Goal: Information Seeking & Learning: Learn about a topic

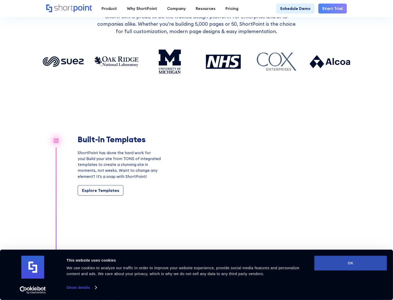
click at [353, 263] on button "OK" at bounding box center [350, 262] width 73 height 15
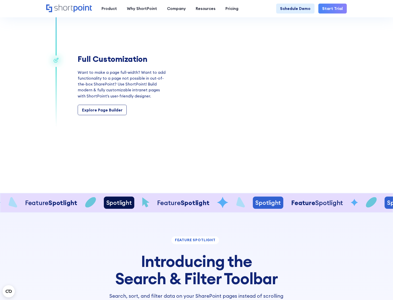
scroll to position [739, 0]
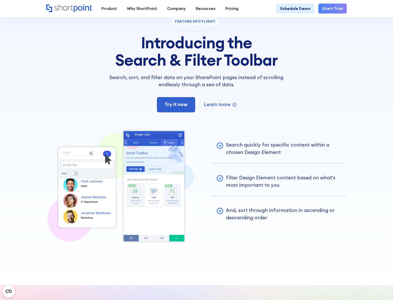
drag, startPoint x: 218, startPoint y: 59, endPoint x: 226, endPoint y: 196, distance: 137.2
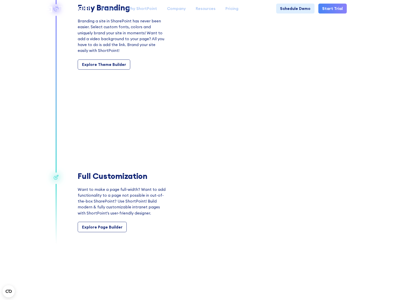
scroll to position [0, 0]
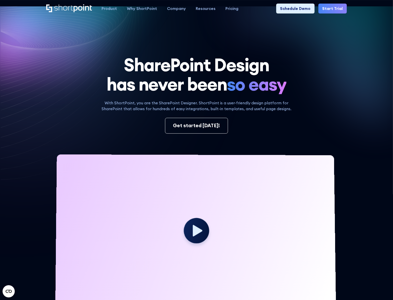
drag, startPoint x: 212, startPoint y: 149, endPoint x: 207, endPoint y: 61, distance: 88.6
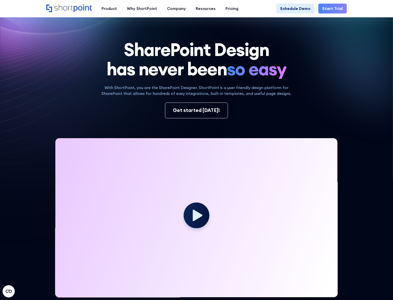
scroll to position [23, 0]
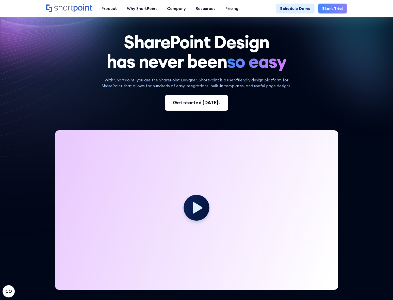
click at [185, 99] on link "Get started today!" at bounding box center [196, 103] width 63 height 16
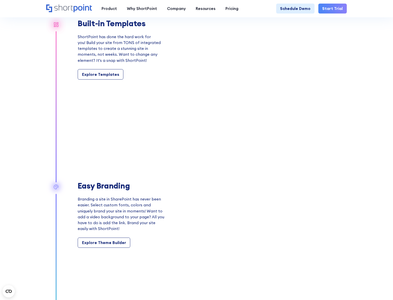
scroll to position [485, 0]
click at [109, 80] on link "Explore Templates" at bounding box center [101, 74] width 46 height 10
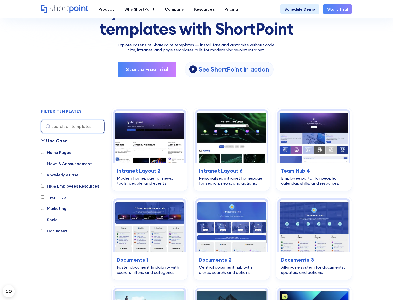
scroll to position [138, 0]
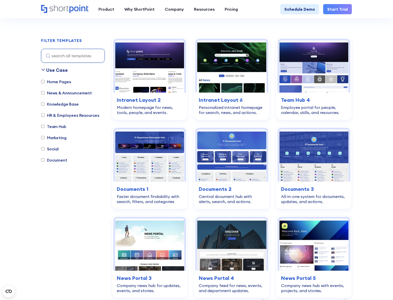
click at [60, 102] on label "Knowledge Base" at bounding box center [60, 104] width 38 height 6
click at [44, 102] on input "Knowledge Base" at bounding box center [42, 103] width 3 height 3
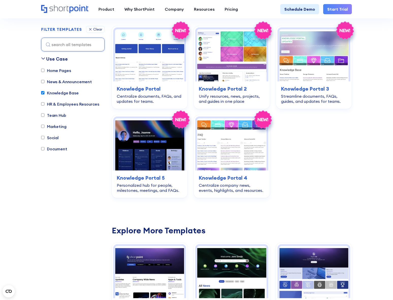
scroll to position [150, 0]
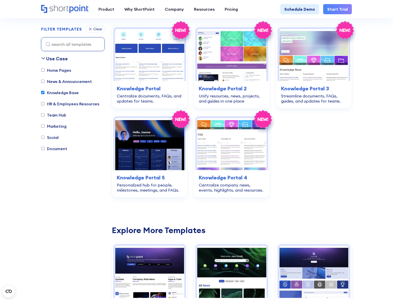
click at [61, 94] on label "Knowledge Base" at bounding box center [60, 92] width 38 height 6
click at [44, 94] on input "Knowledge Base" at bounding box center [42, 92] width 3 height 3
checkbox input "false"
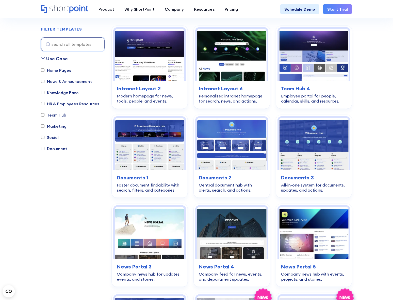
click at [59, 67] on label "Home Pages" at bounding box center [56, 70] width 30 height 6
click at [44, 68] on input "Home Pages" at bounding box center [42, 69] width 3 height 3
checkbox input "true"
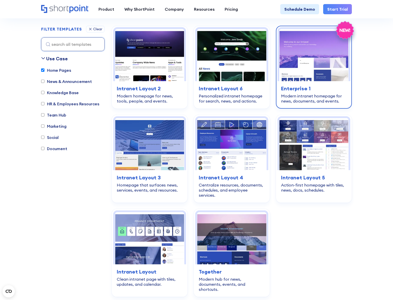
click at [322, 69] on img at bounding box center [313, 55] width 69 height 52
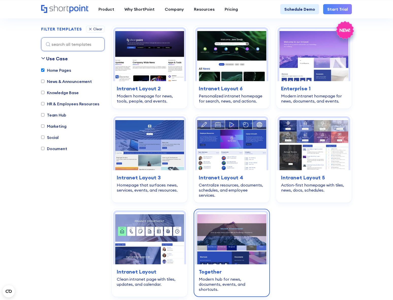
click at [222, 249] on img at bounding box center [231, 238] width 69 height 52
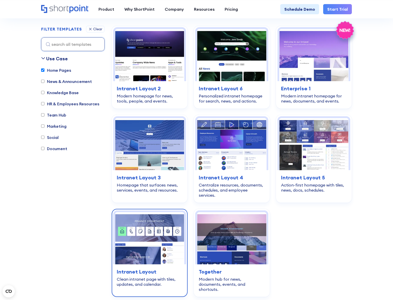
click at [158, 255] on img at bounding box center [149, 238] width 69 height 52
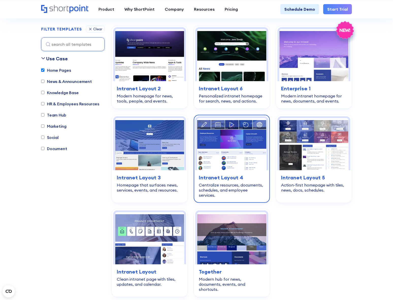
click at [226, 156] on img at bounding box center [231, 144] width 69 height 52
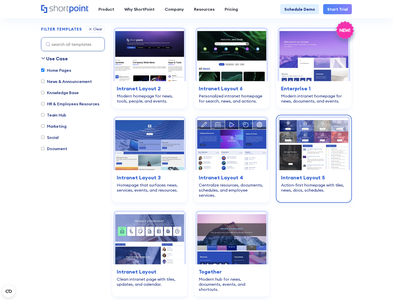
click at [323, 140] on img at bounding box center [313, 144] width 69 height 52
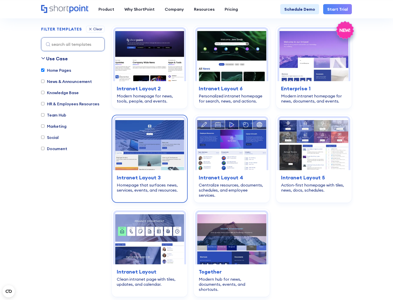
click at [170, 148] on img at bounding box center [149, 144] width 69 height 52
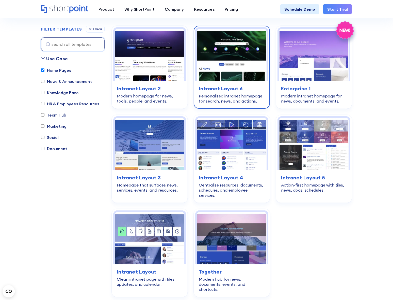
click at [251, 55] on img at bounding box center [231, 55] width 69 height 52
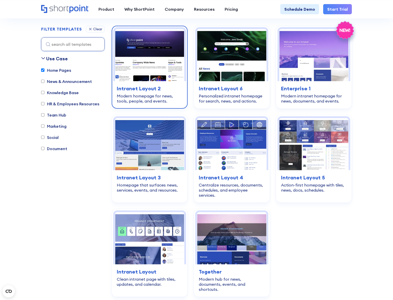
click at [133, 58] on img at bounding box center [149, 55] width 69 height 52
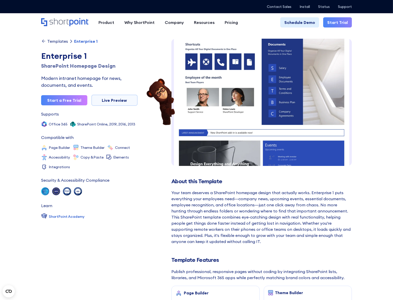
scroll to position [230, 0]
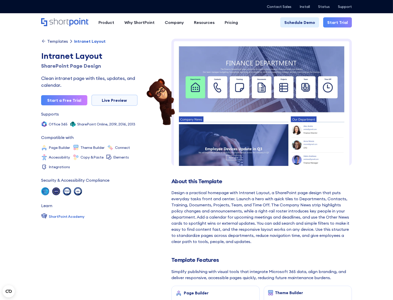
click at [262, 83] on img at bounding box center [261, 144] width 181 height 211
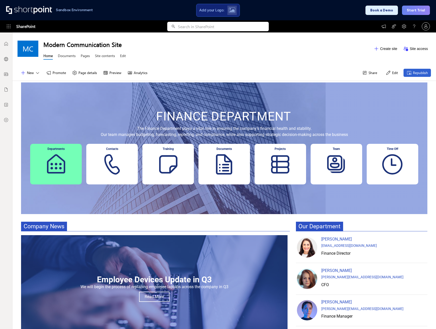
scroll to position [4, 4]
click at [92, 168] on div "Contacts" at bounding box center [112, 164] width 52 height 41
click at [107, 162] on div "Contacts" at bounding box center [112, 164] width 52 height 41
click at [62, 58] on link "Documents" at bounding box center [67, 56] width 18 height 6
click at [61, 73] on button "Promote" at bounding box center [56, 73] width 26 height 8
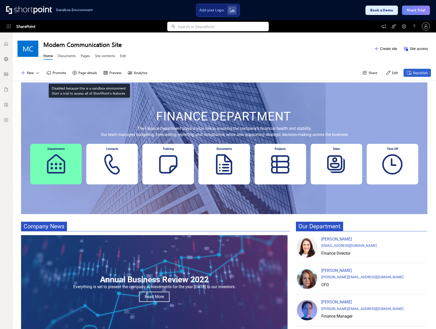
click at [90, 71] on button "Page details" at bounding box center [84, 73] width 31 height 8
click at [115, 73] on button "Preview" at bounding box center [112, 73] width 24 height 8
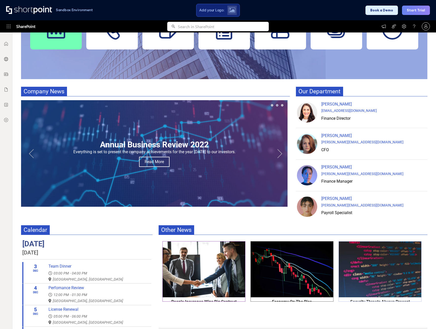
scroll to position [142, 0]
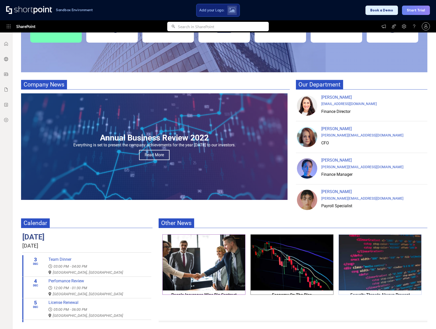
click at [356, 85] on p "Our Department" at bounding box center [362, 85] width 132 height 10
click at [331, 96] on div "[PERSON_NAME]" at bounding box center [374, 98] width 105 height 6
click at [63, 259] on div "Team Dinner" at bounding box center [98, 260] width 99 height 6
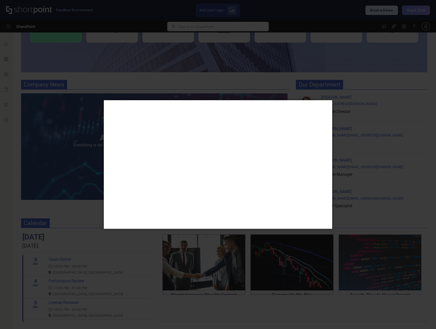
click at [395, 183] on div "× Loading..." at bounding box center [218, 164] width 436 height 329
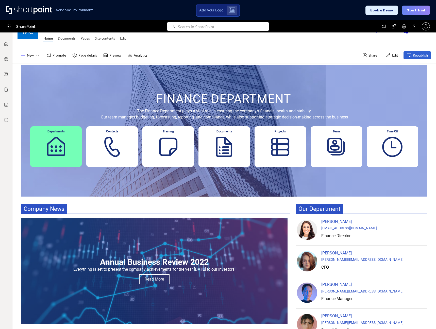
scroll to position [0, 0]
